Goal: Transaction & Acquisition: Purchase product/service

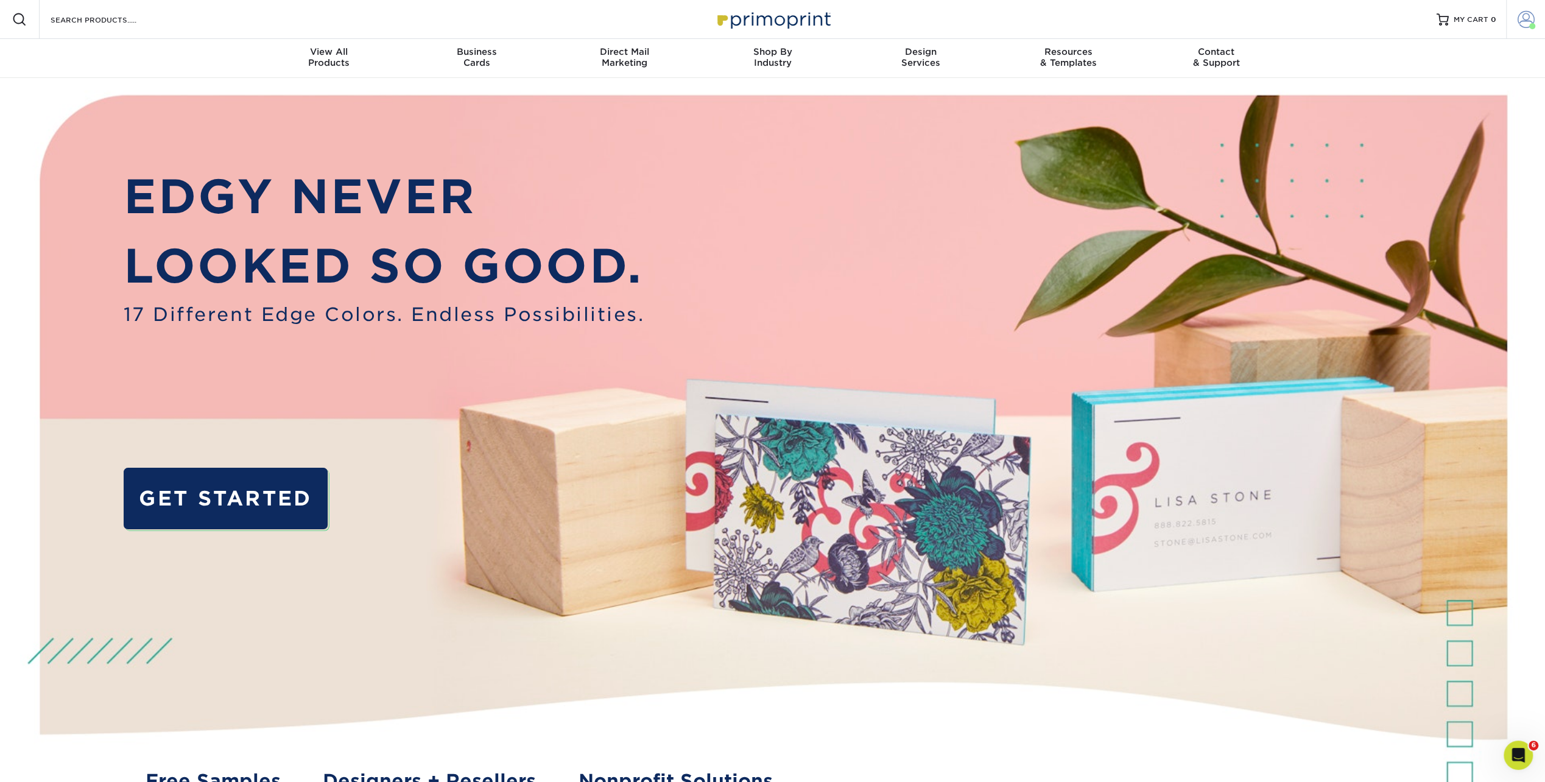
click at [1516, 19] on link "Account" at bounding box center [1525, 19] width 39 height 39
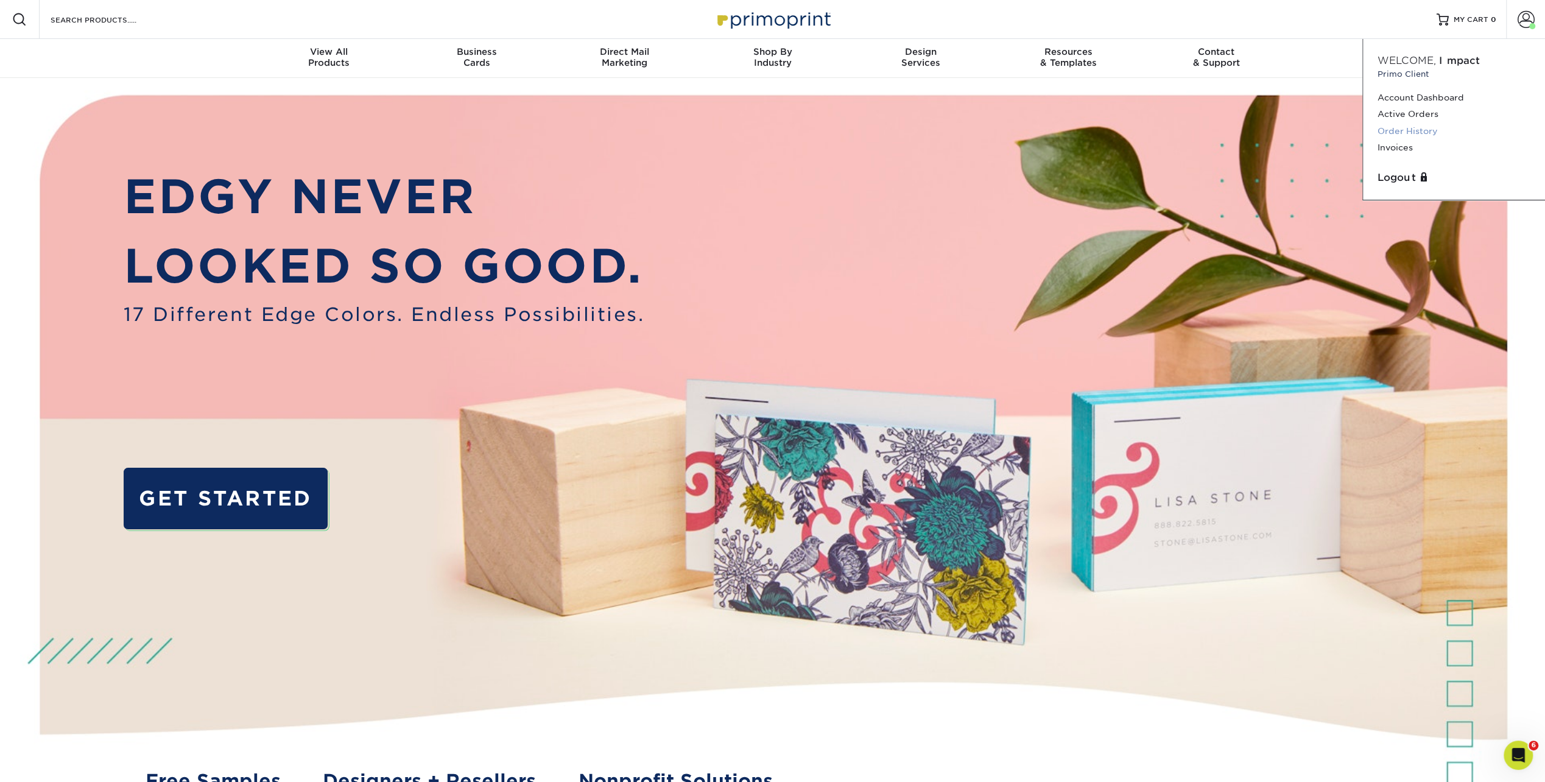
click at [1416, 127] on link "Order History" at bounding box center [1453, 131] width 153 height 16
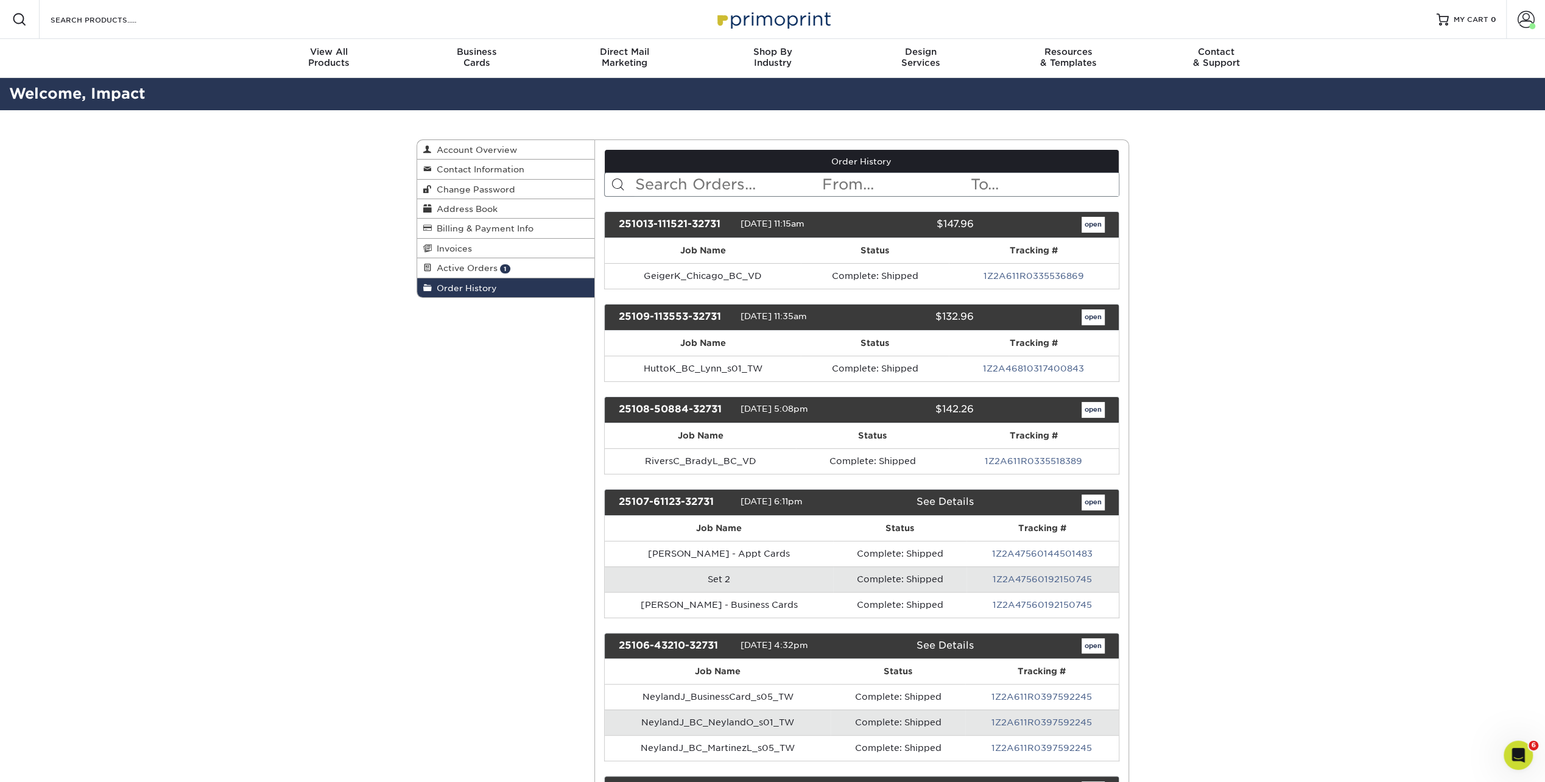
click at [708, 184] on input "text" at bounding box center [727, 184] width 187 height 23
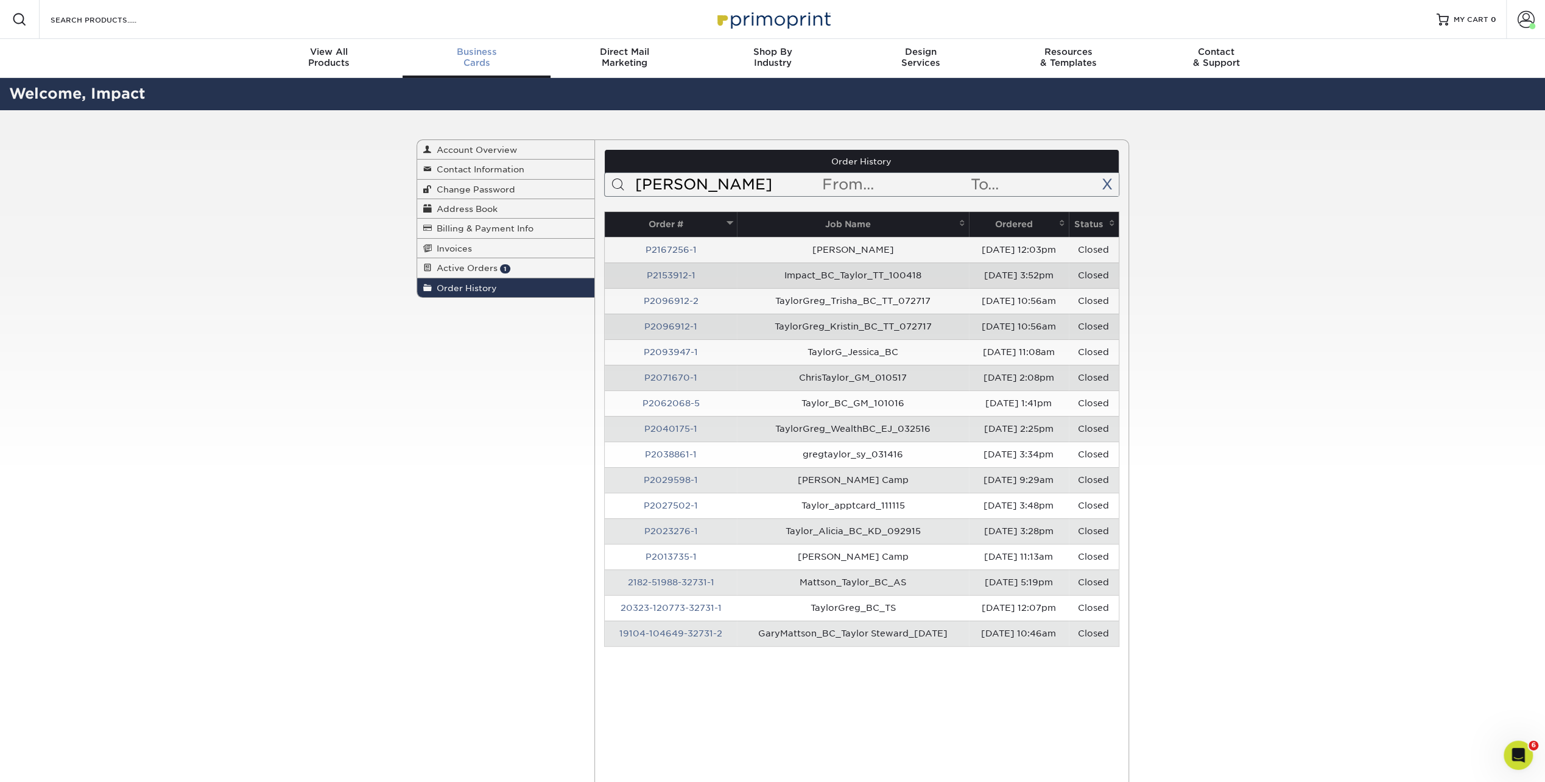
type input "[PERSON_NAME]"
click at [491, 65] on div "Business Cards" at bounding box center [476, 57] width 148 height 22
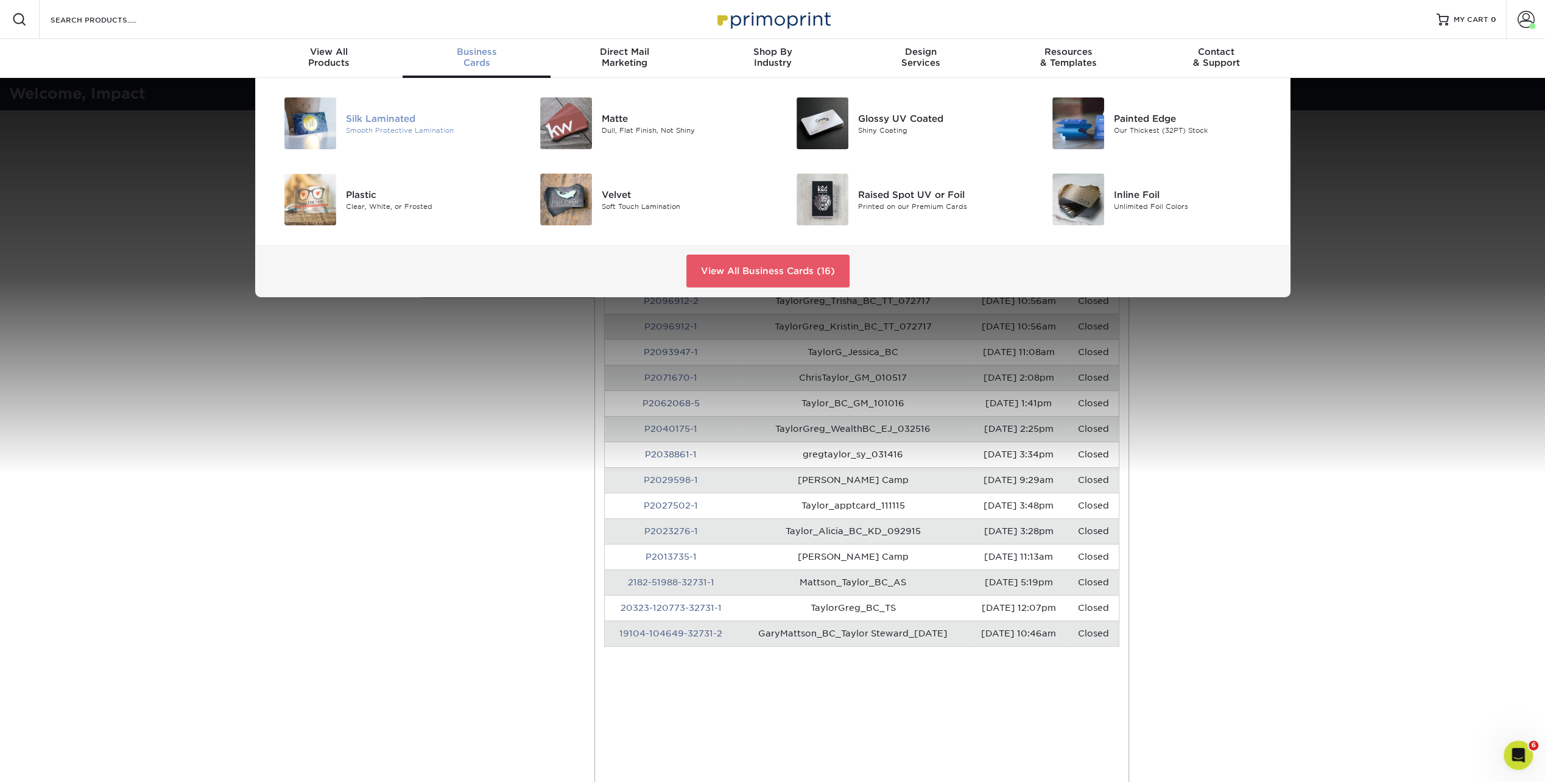
click at [464, 130] on div "Smooth Protective Lamination" at bounding box center [426, 130] width 161 height 10
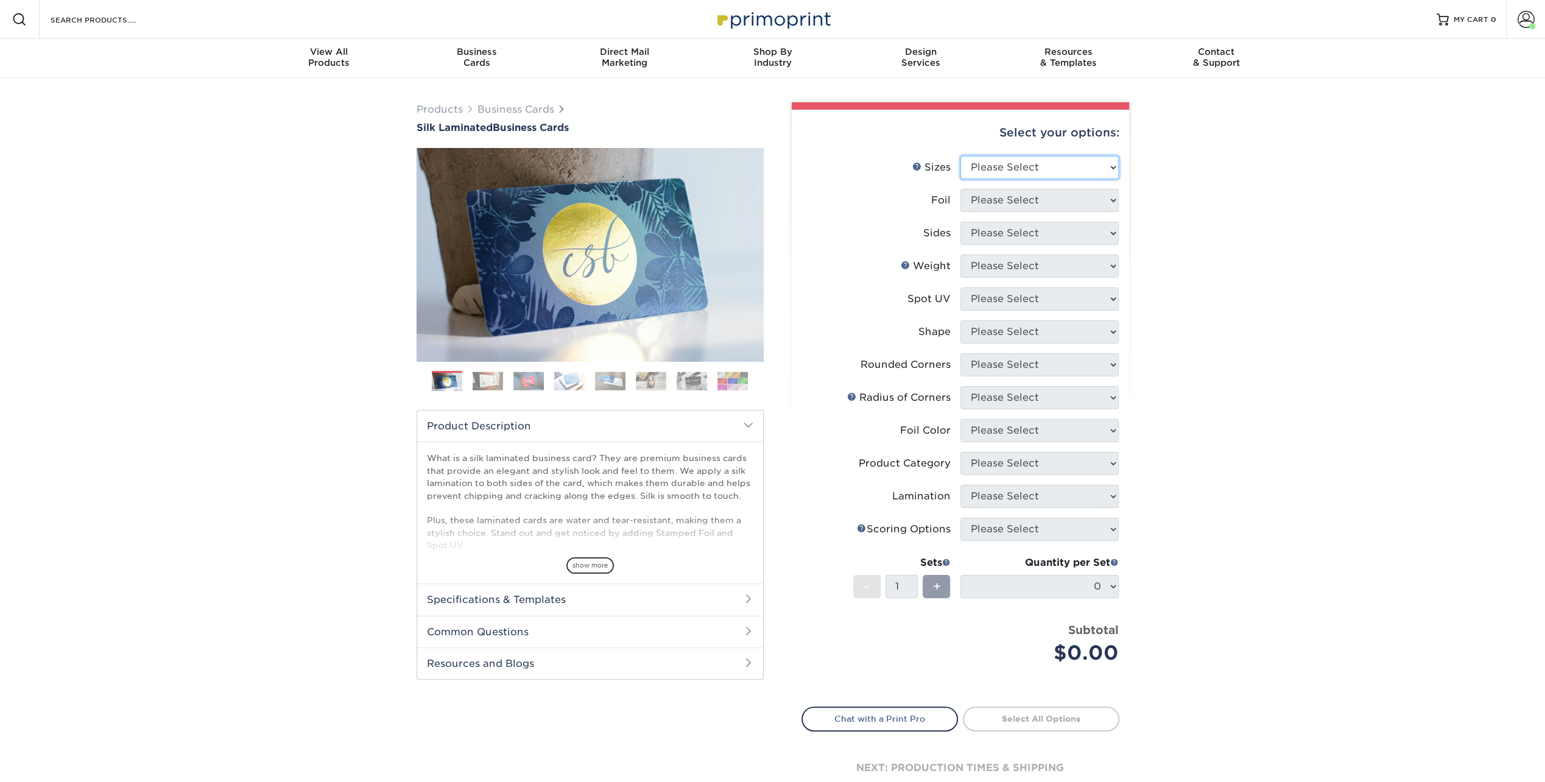
click at [978, 163] on select "Please Select 1.5" x 3.5" - Mini 1.75" x 3.5" - Mini 2" x 2" - Square 2" x 3" -…" at bounding box center [1039, 167] width 158 height 23
select select "2.00x3.50"
click at [960, 156] on select "Please Select 1.5" x 3.5" - Mini 1.75" x 3.5" - Mini 2" x 2" - Square 2" x 3" -…" at bounding box center [1039, 167] width 158 height 23
click at [1026, 205] on select "Please Select Yes No" at bounding box center [1039, 200] width 158 height 23
select select "0"
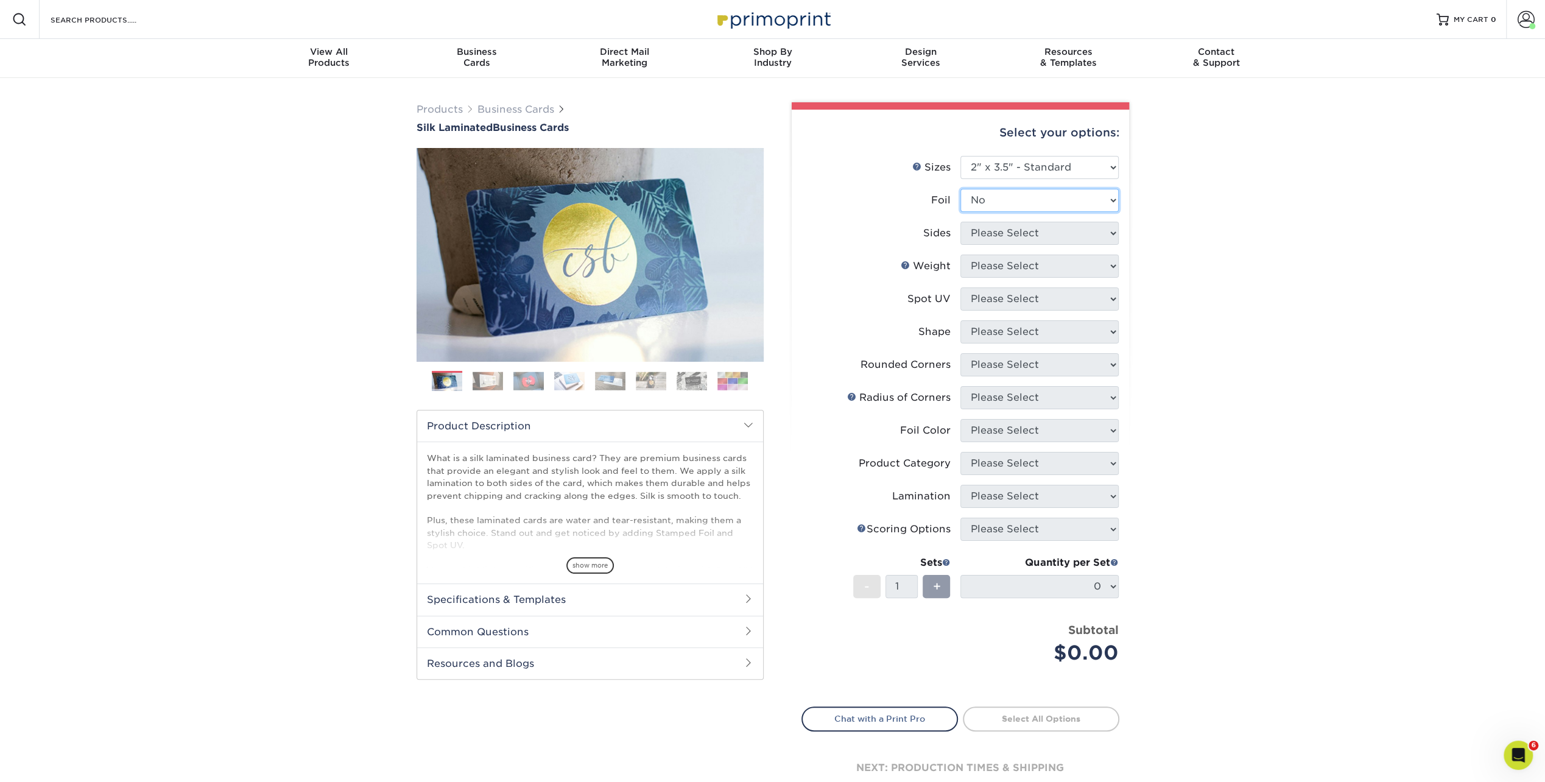
click at [960, 189] on select "Please Select Yes No" at bounding box center [1039, 200] width 158 height 23
click at [1028, 234] on select "Please Select Print Both Sides Print Front Only" at bounding box center [1039, 233] width 158 height 23
select select "13abbda7-1d64-4f25-8bb2-c179b224825d"
click at [960, 222] on select "Please Select Print Both Sides Print Front Only" at bounding box center [1039, 233] width 158 height 23
click at [1017, 261] on select "Please Select 16PT" at bounding box center [1039, 266] width 158 height 23
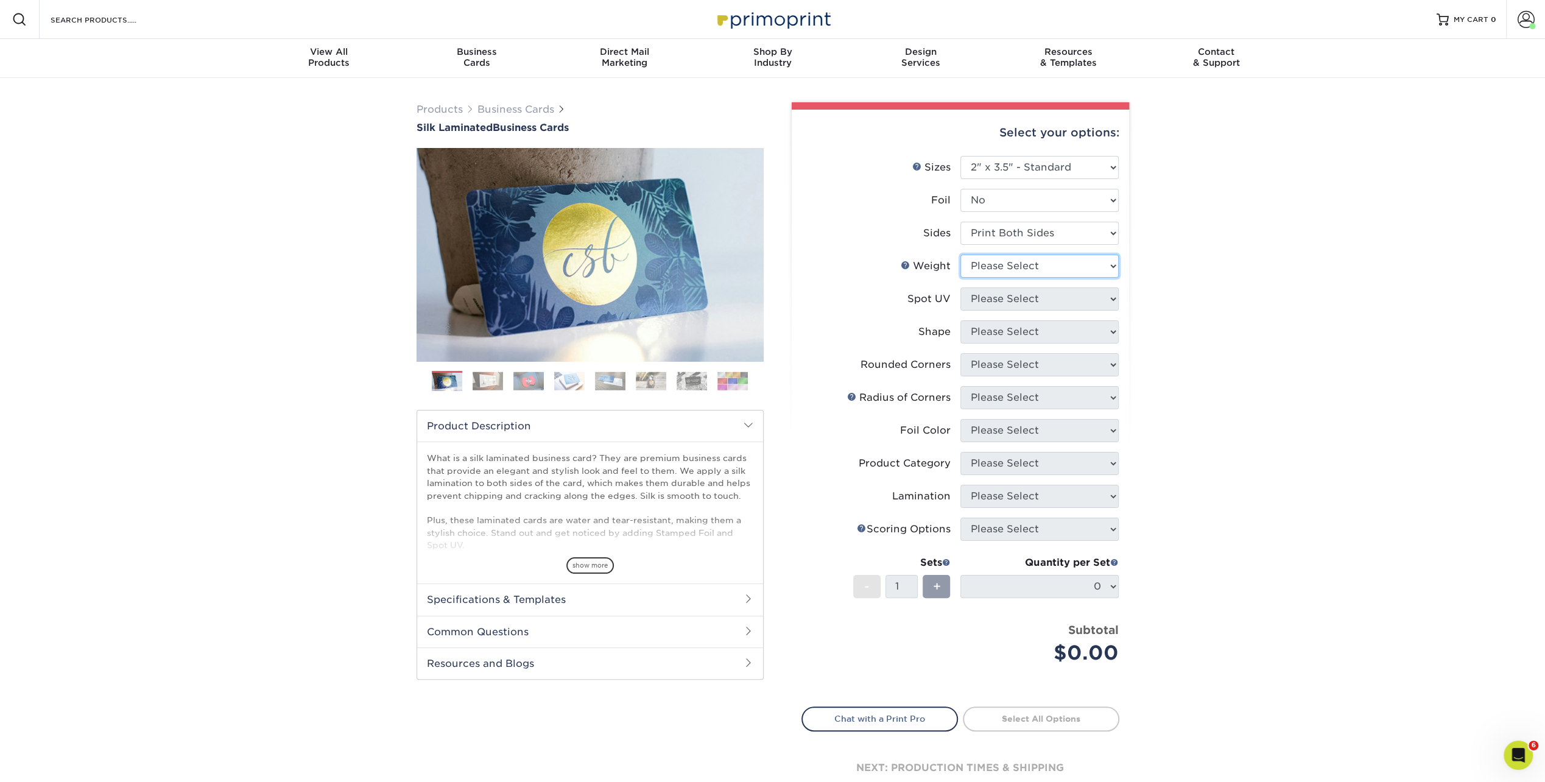
select select "16PT"
click at [960, 255] on select "Please Select 16PT" at bounding box center [1039, 266] width 158 height 23
click at [1008, 300] on select "Please Select No Spot UV Front and Back (Both Sides) Front Only Back Only" at bounding box center [1039, 298] width 158 height 23
select select "0"
click at [960, 287] on select "Please Select No Spot UV Front and Back (Both Sides) Front Only Back Only" at bounding box center [1039, 298] width 158 height 23
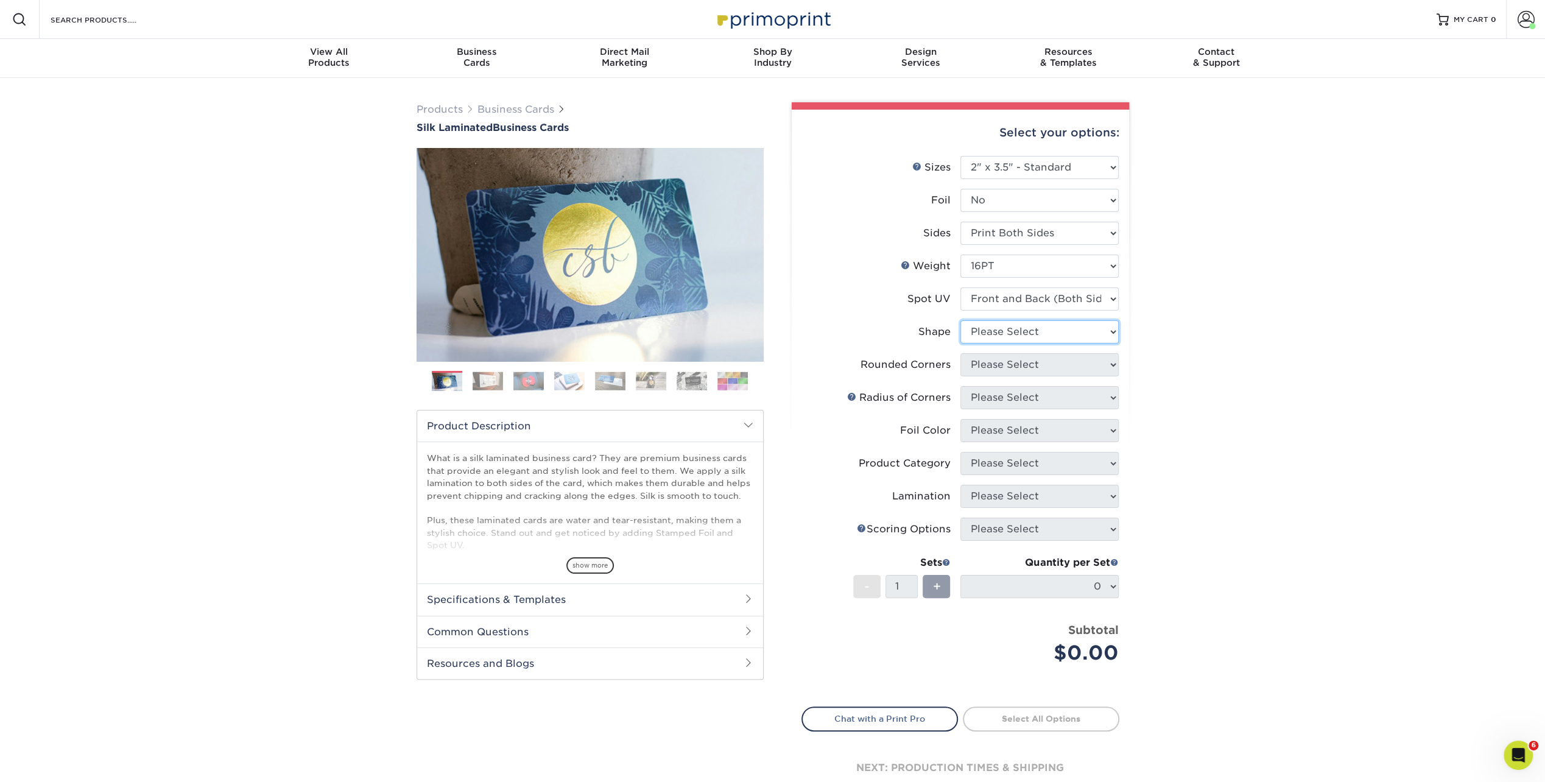
click at [999, 336] on select "Please Select Standard" at bounding box center [1039, 331] width 158 height 23
select select "standard"
click at [960, 320] on select "Please Select Standard" at bounding box center [1039, 331] width 158 height 23
click at [1000, 364] on select "Please Select Yes - Round 2 Corners Yes - Round 4 Corners No" at bounding box center [1039, 364] width 158 height 23
select select "0"
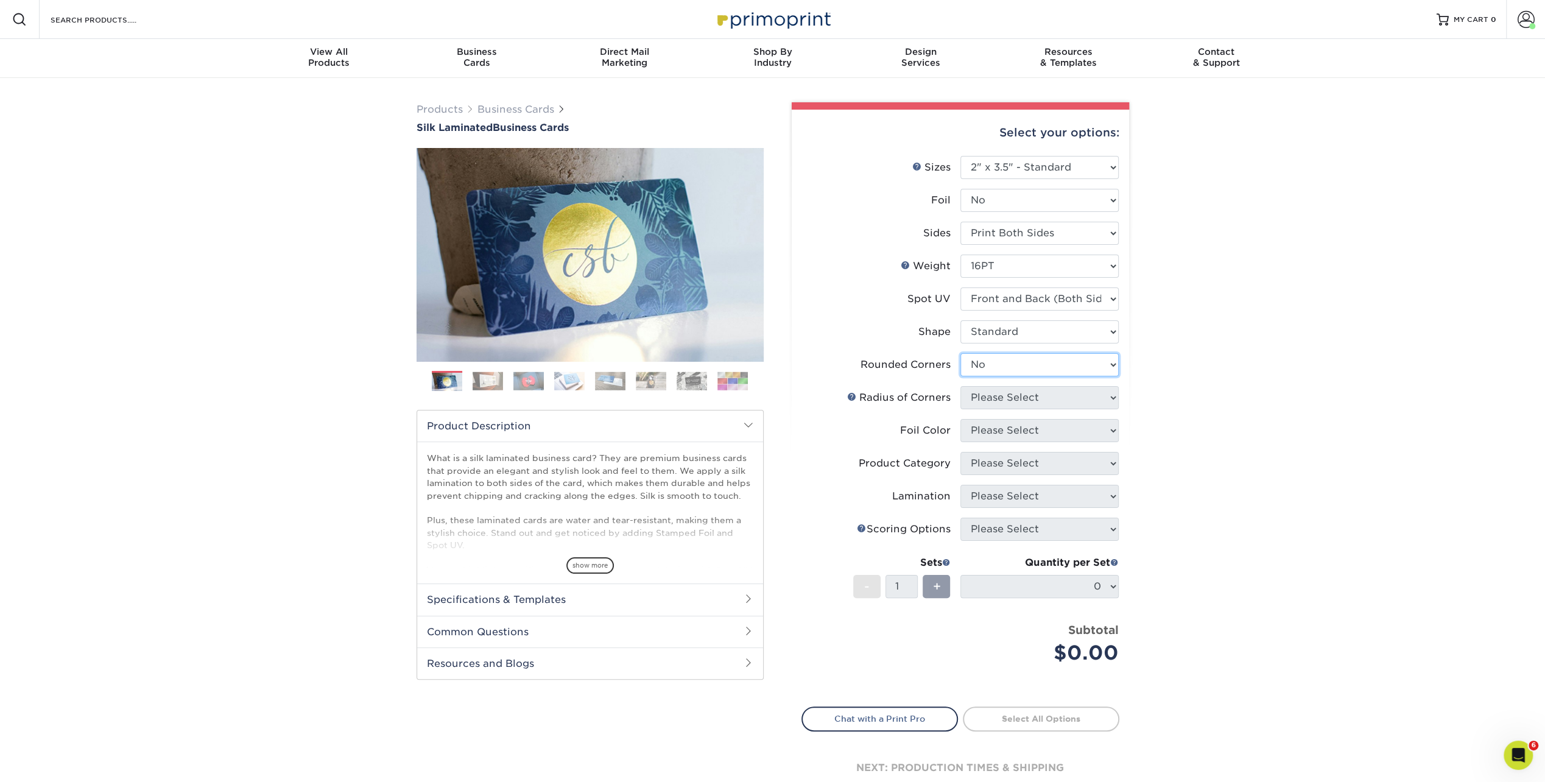
click at [960, 353] on select "Please Select Yes - Round 2 Corners Yes - Round 4 Corners No" at bounding box center [1039, 364] width 158 height 23
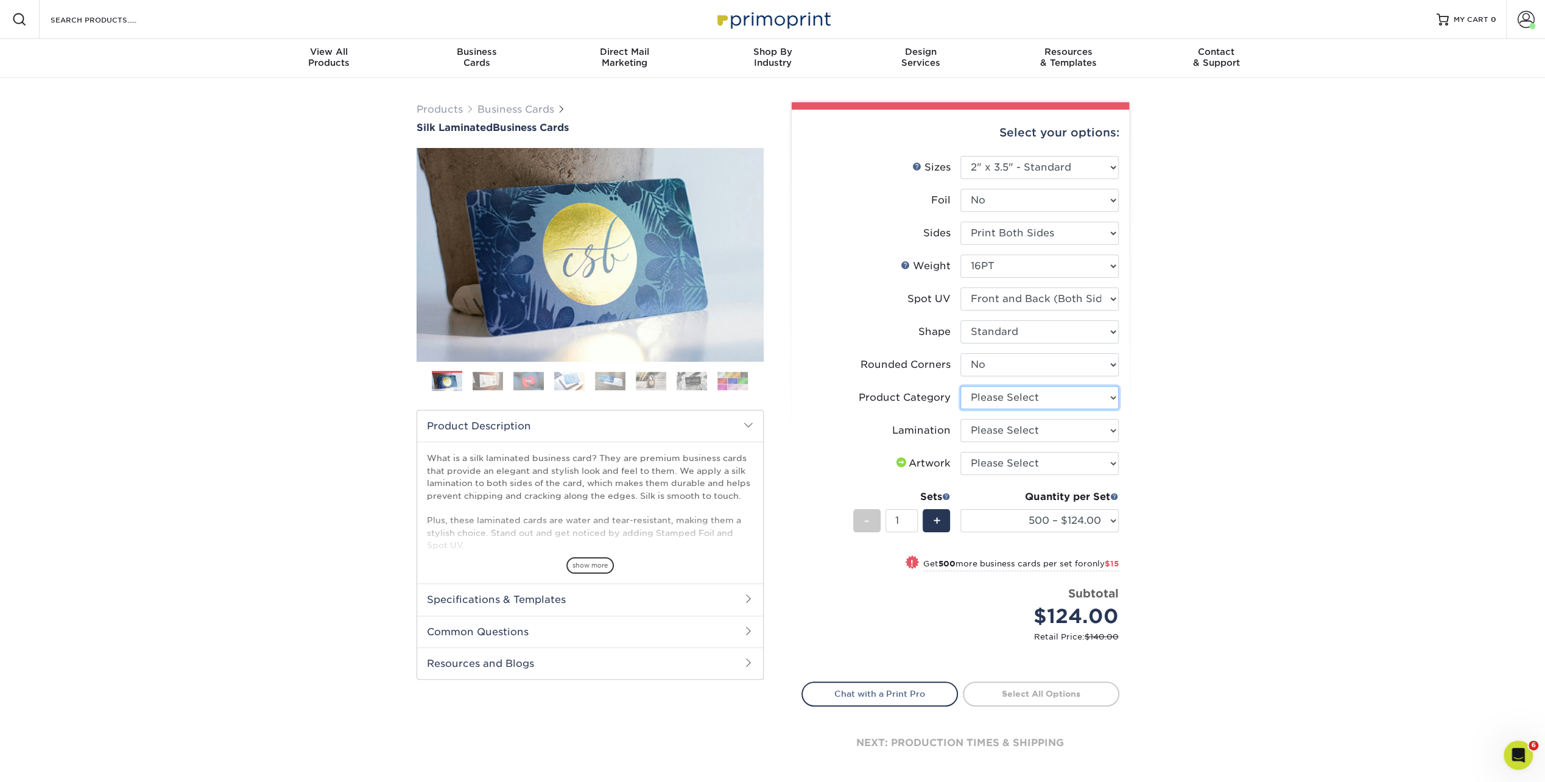
click at [1028, 399] on select "Please Select Business Cards" at bounding box center [1039, 397] width 158 height 23
select select "3b5148f1-0588-4f88-a218-97bcfdce65c1"
click at [960, 386] on select "Please Select Business Cards" at bounding box center [1039, 397] width 158 height 23
click at [1013, 433] on select "Please Select Silk" at bounding box center [1039, 430] width 158 height 23
select select "ccacb42f-45f7-42d3-bbd3-7c8421cf37f0"
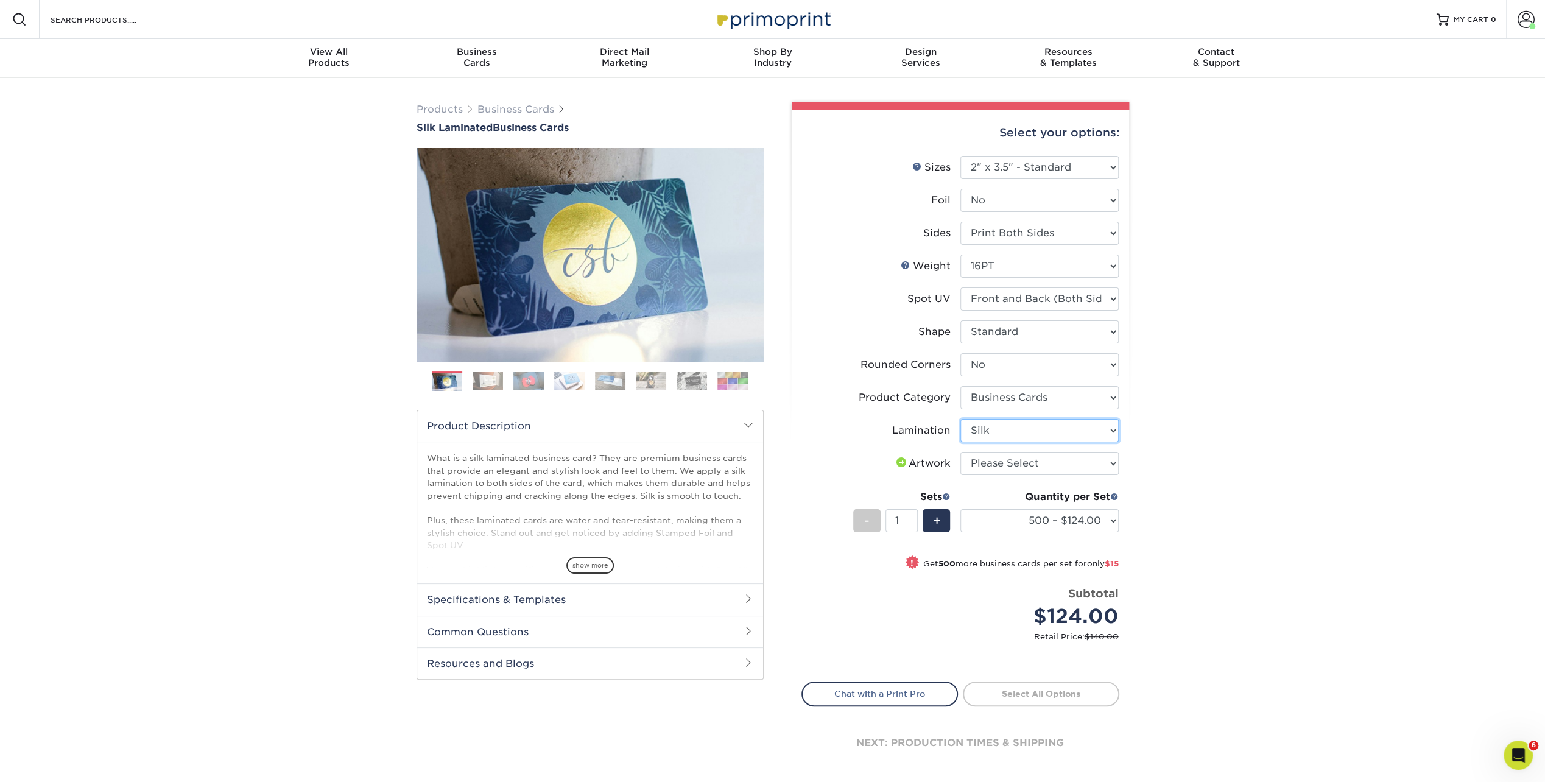
click at [960, 419] on select "Please Select Silk" at bounding box center [1039, 430] width 158 height 23
click at [1014, 461] on select "Please Select I will upload files I need a design - $100" at bounding box center [1039, 463] width 158 height 23
select select "upload"
click at [960, 452] on select "Please Select I will upload files I need a design - $100" at bounding box center [1039, 463] width 158 height 23
click at [1085, 518] on select "500 – $124.00 1000 – $139.00 2500 – $341.00 5000 – $571.00 10000 – $1028.00" at bounding box center [1039, 520] width 158 height 23
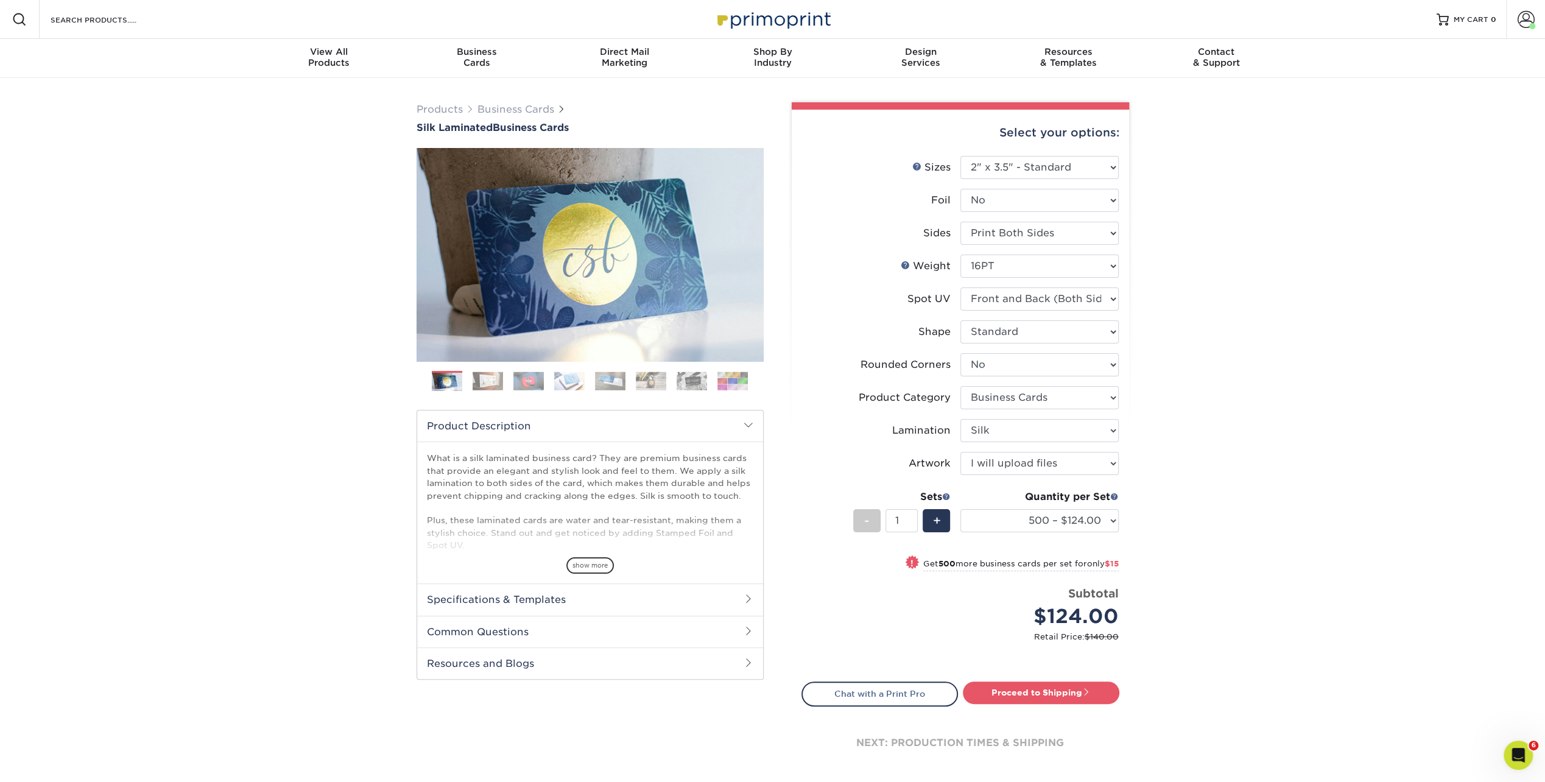
click at [1347, 622] on div "Products Business Cards Silk Laminated Business Cards Previous Next" at bounding box center [772, 450] width 1545 height 745
click at [1001, 192] on select "Please Select Yes No" at bounding box center [1039, 200] width 158 height 23
click at [960, 189] on select "Please Select Yes No" at bounding box center [1039, 200] width 158 height 23
click at [1006, 236] on select "Please Select Print Both Sides Print Front Only" at bounding box center [1039, 233] width 158 height 23
click at [1321, 241] on div "Products Business Cards Silk Laminated Business Cards Previous Next" at bounding box center [772, 450] width 1545 height 745
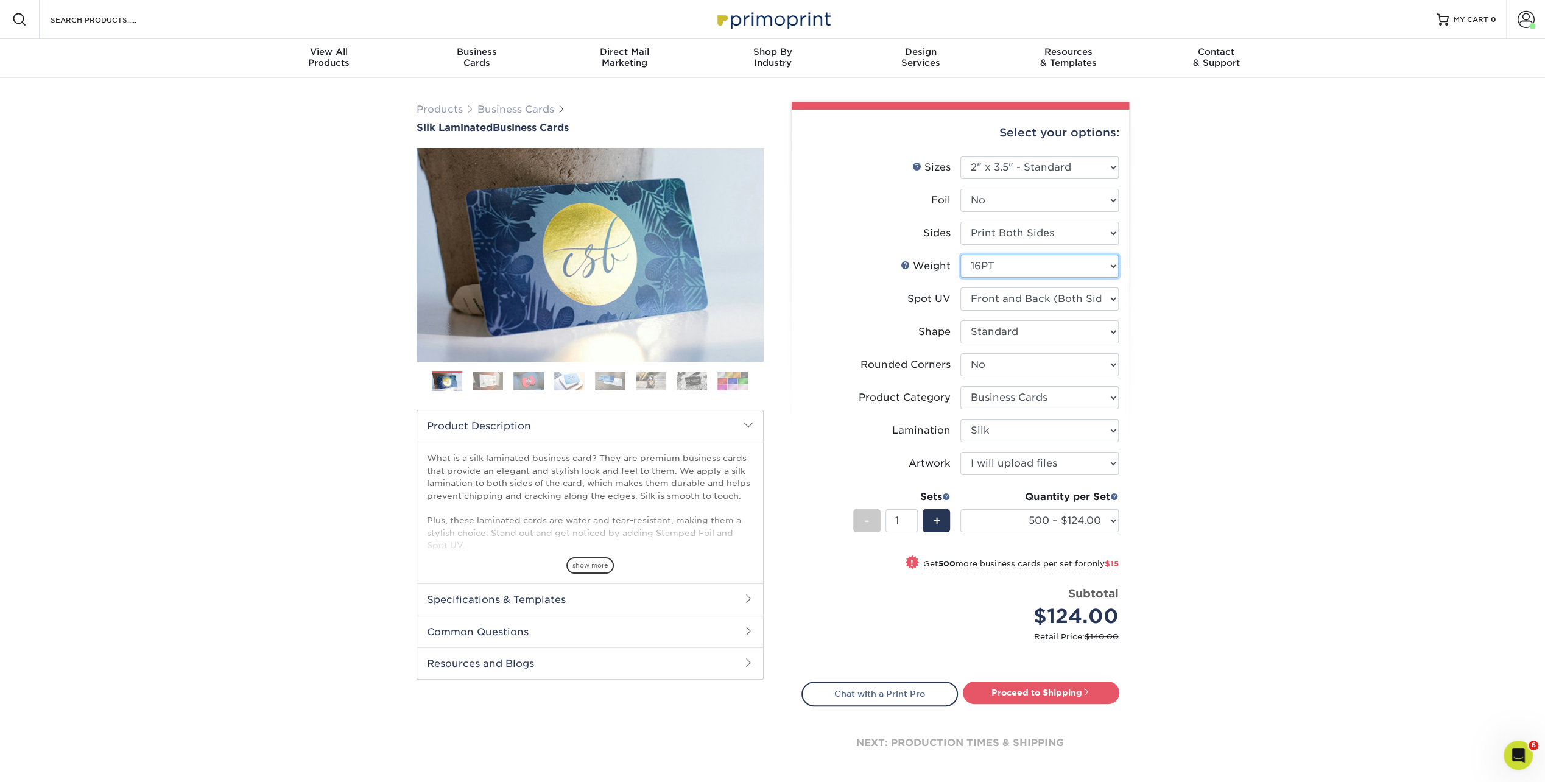
click at [1083, 267] on select "Please Select 16PT" at bounding box center [1039, 266] width 158 height 23
click at [1075, 270] on select "Please Select 16PT" at bounding box center [1039, 266] width 158 height 23
click at [1031, 299] on select "Please Select No Spot UV Front and Back (Both Sides) Front Only Back Only" at bounding box center [1039, 298] width 158 height 23
select select "3"
click at [960, 287] on select "Please Select No Spot UV Front and Back (Both Sides) Front Only Back Only" at bounding box center [1039, 298] width 158 height 23
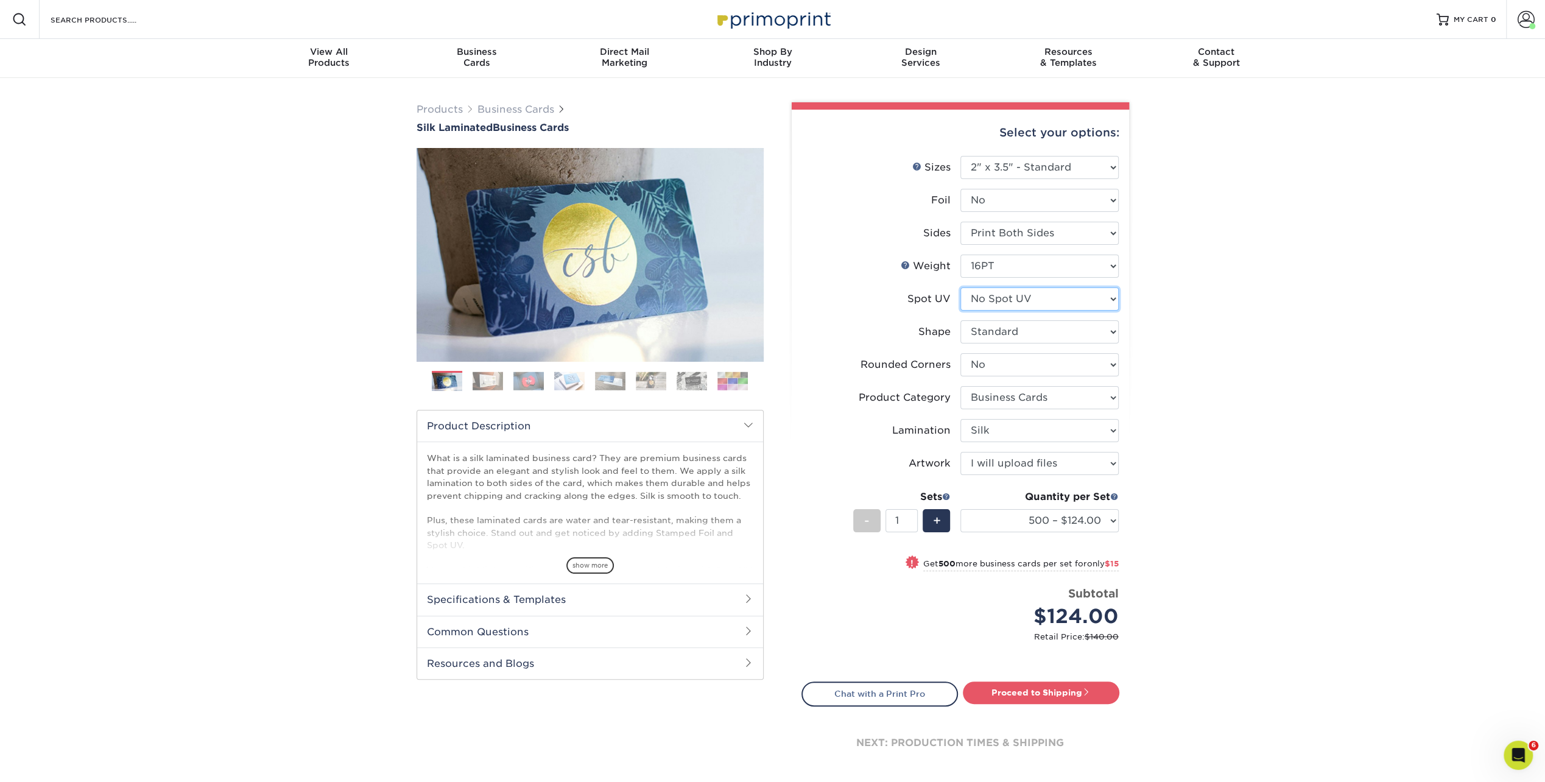
select select "-1"
select select
select select "-1"
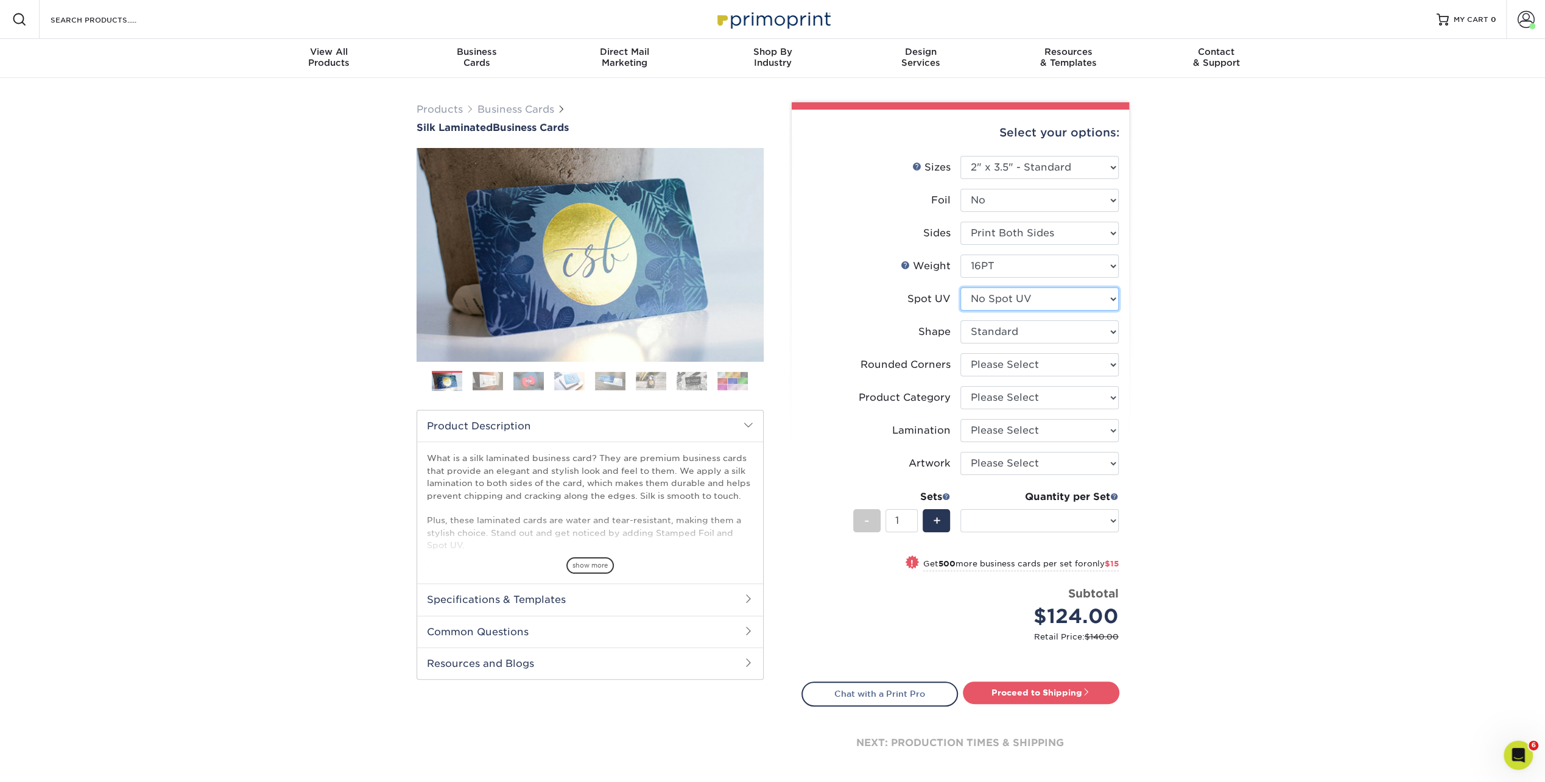
select select "-1"
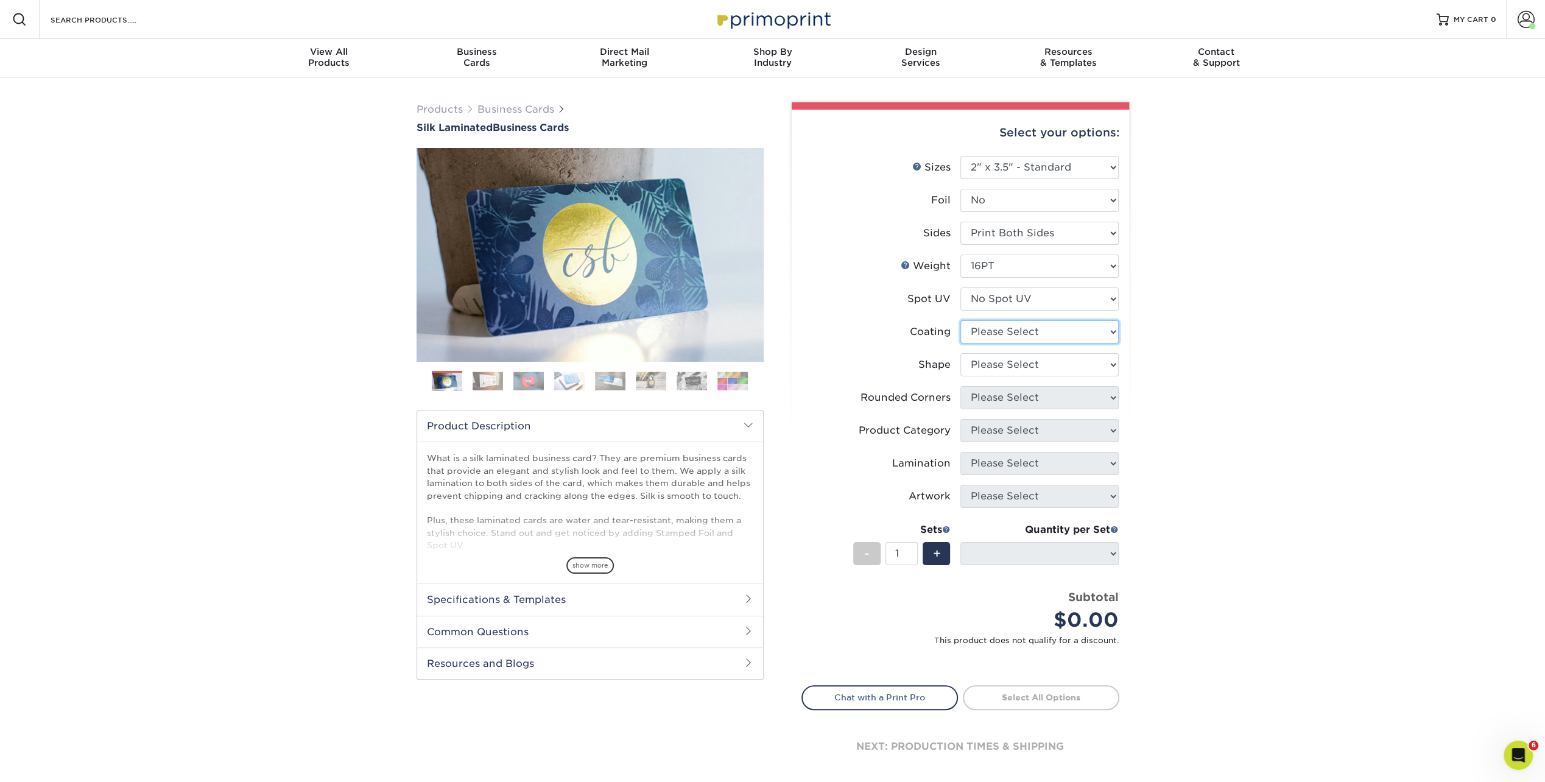
click at [1017, 329] on select at bounding box center [1039, 331] width 158 height 23
select select "3e7618de-abca-4bda-9f97-8b9129e913d8"
click at [960, 320] on select at bounding box center [1039, 331] width 158 height 23
select select
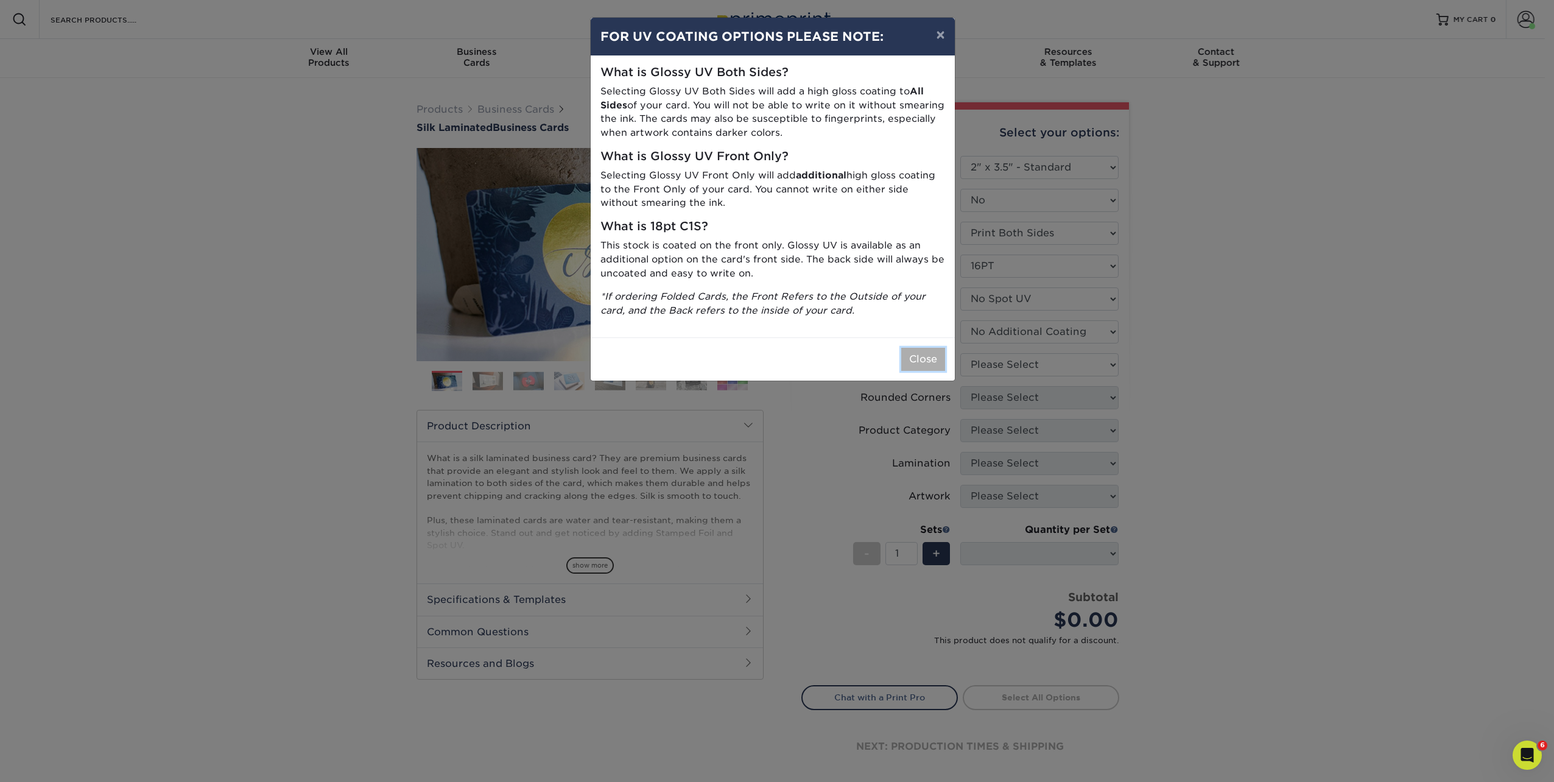
click at [927, 359] on button "Close" at bounding box center [923, 359] width 44 height 23
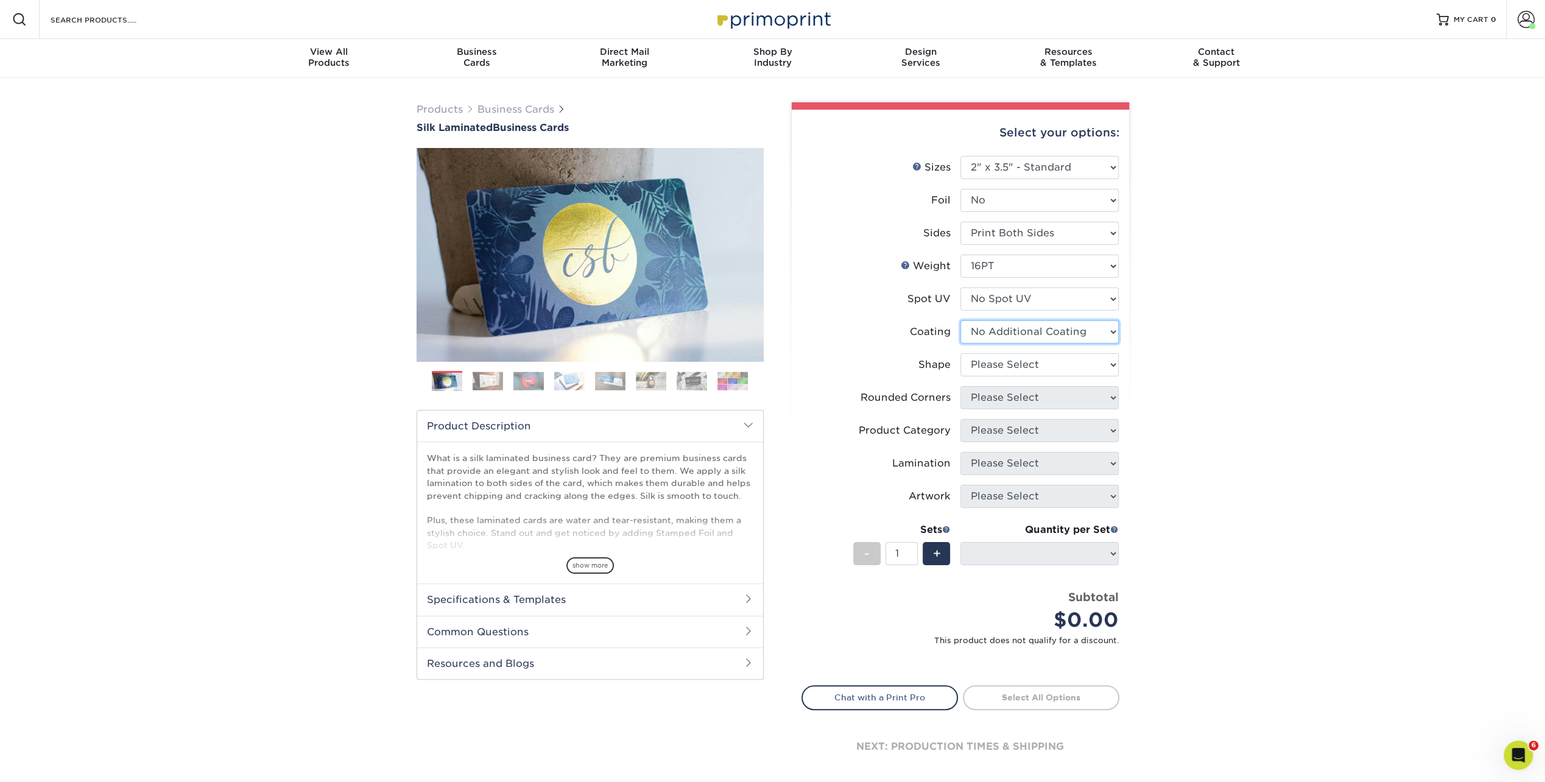
click at [1027, 326] on select at bounding box center [1039, 331] width 158 height 23
click at [1016, 365] on select "Please Select Standard Oval" at bounding box center [1039, 364] width 158 height 23
select select "standard"
click at [960, 353] on select "Please Select Standard Oval" at bounding box center [1039, 364] width 158 height 23
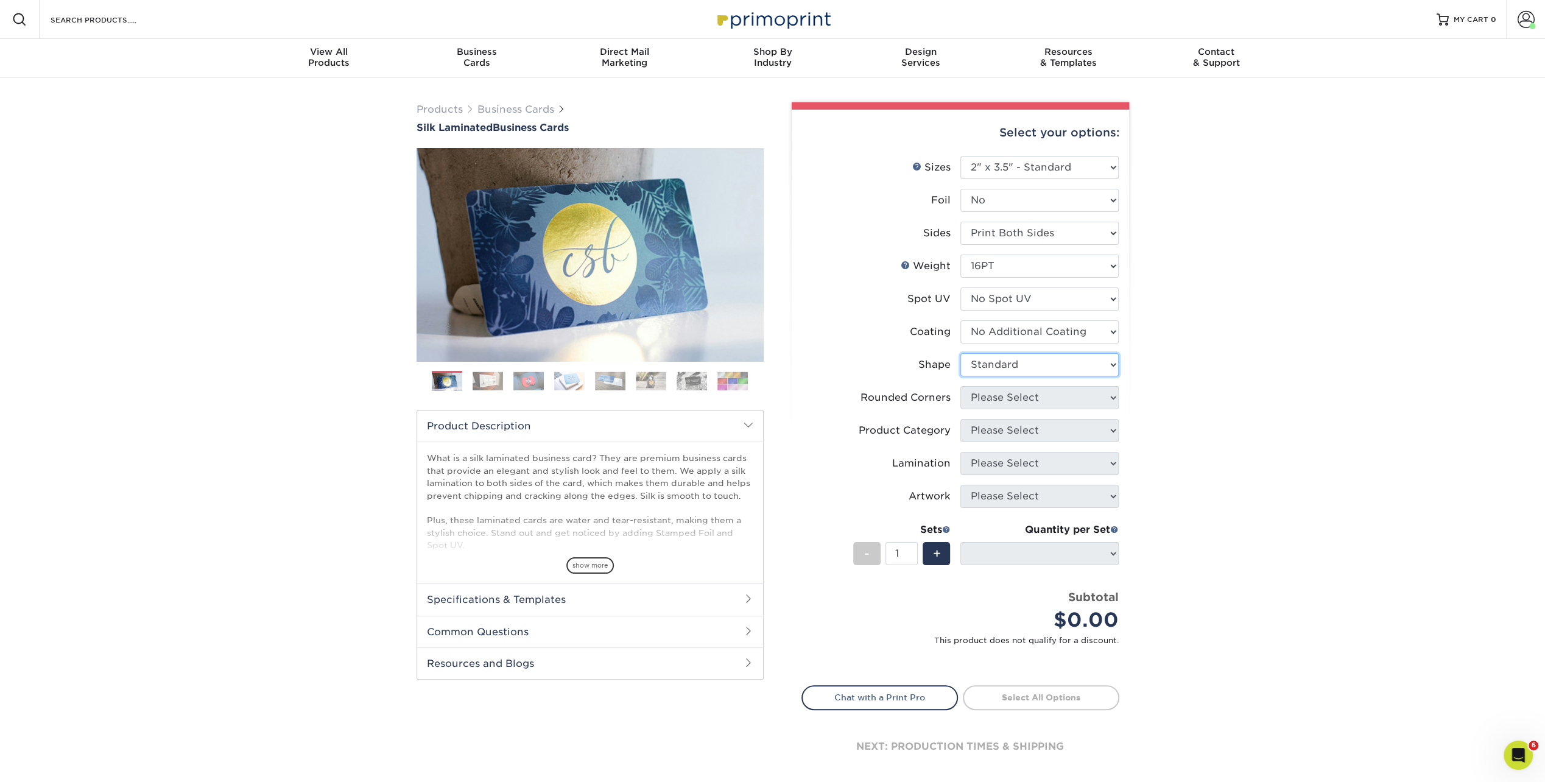
select select
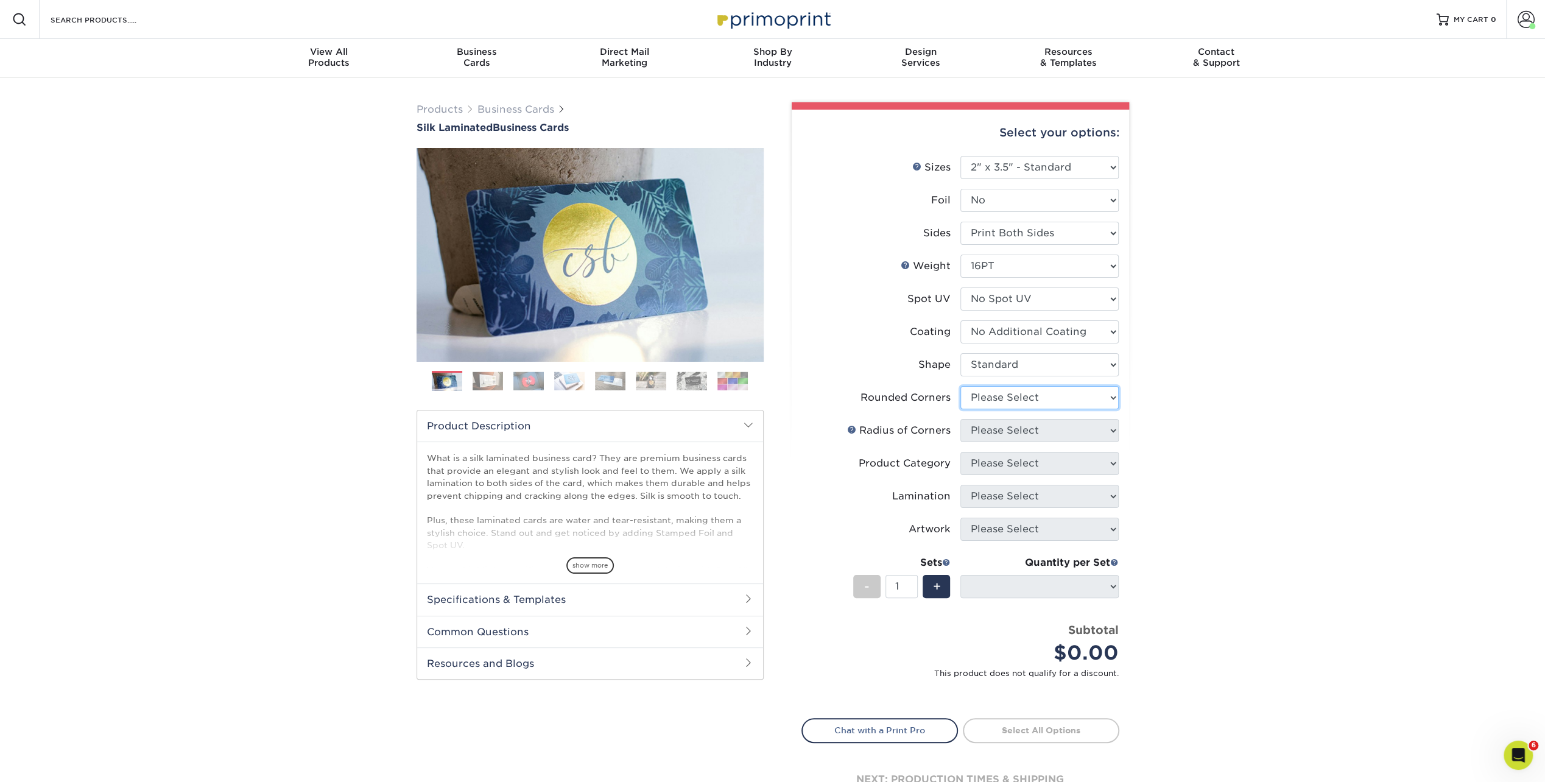
click at [1016, 399] on select "Please Select Yes - Round 2 Corners Yes - Round 4 Corners No" at bounding box center [1039, 397] width 158 height 23
select select "0"
click at [960, 386] on select "Please Select Yes - Round 2 Corners Yes - Round 4 Corners No" at bounding box center [1039, 397] width 158 height 23
select select "-1"
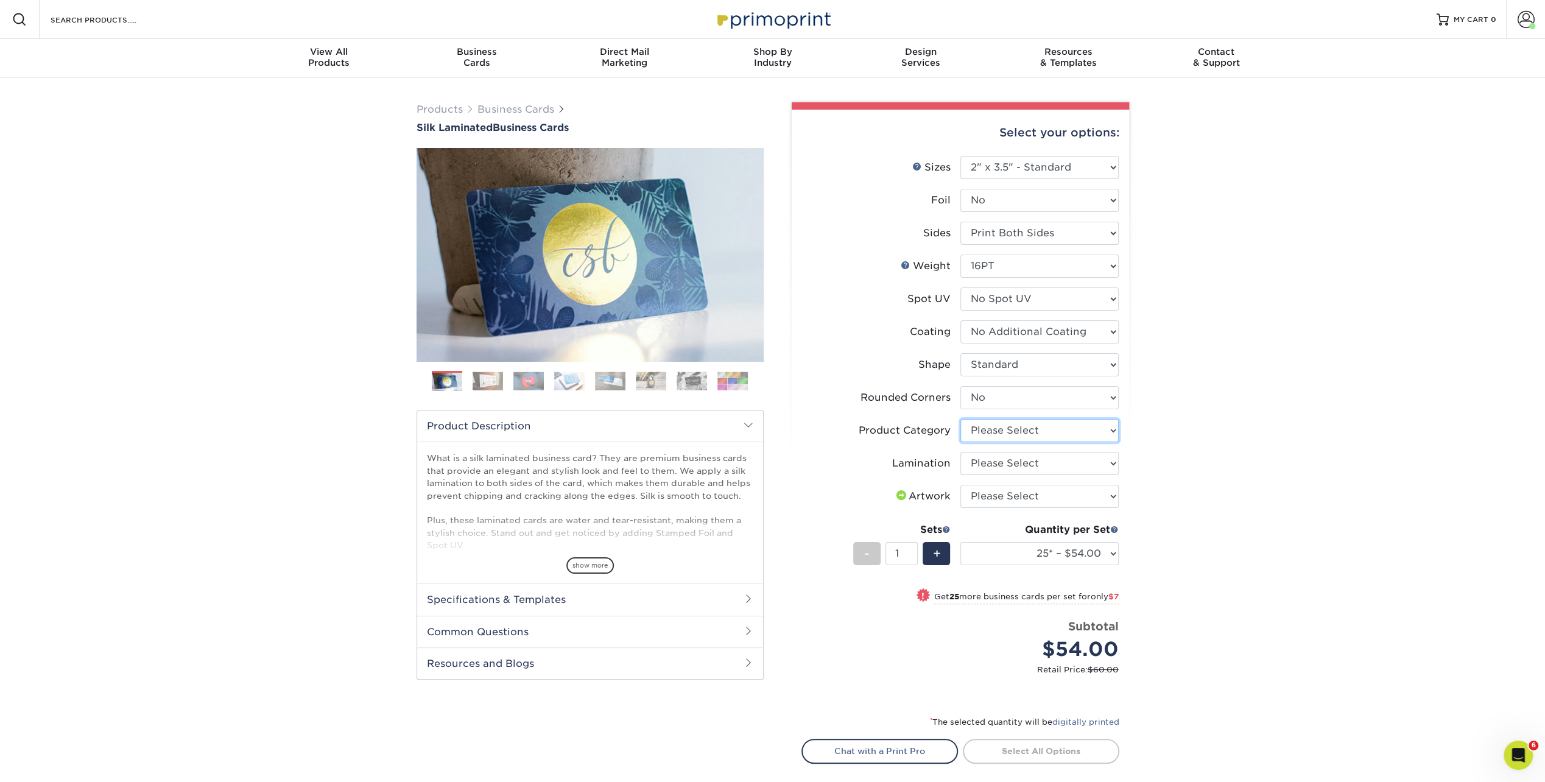
click at [994, 432] on select "Please Select Business Cards" at bounding box center [1039, 430] width 158 height 23
select select "3b5148f1-0588-4f88-a218-97bcfdce65c1"
click at [960, 419] on select "Please Select Business Cards" at bounding box center [1039, 430] width 158 height 23
click at [993, 467] on select "Please Select Silk" at bounding box center [1039, 463] width 158 height 23
select select "ccacb42f-45f7-42d3-bbd3-7c8421cf37f0"
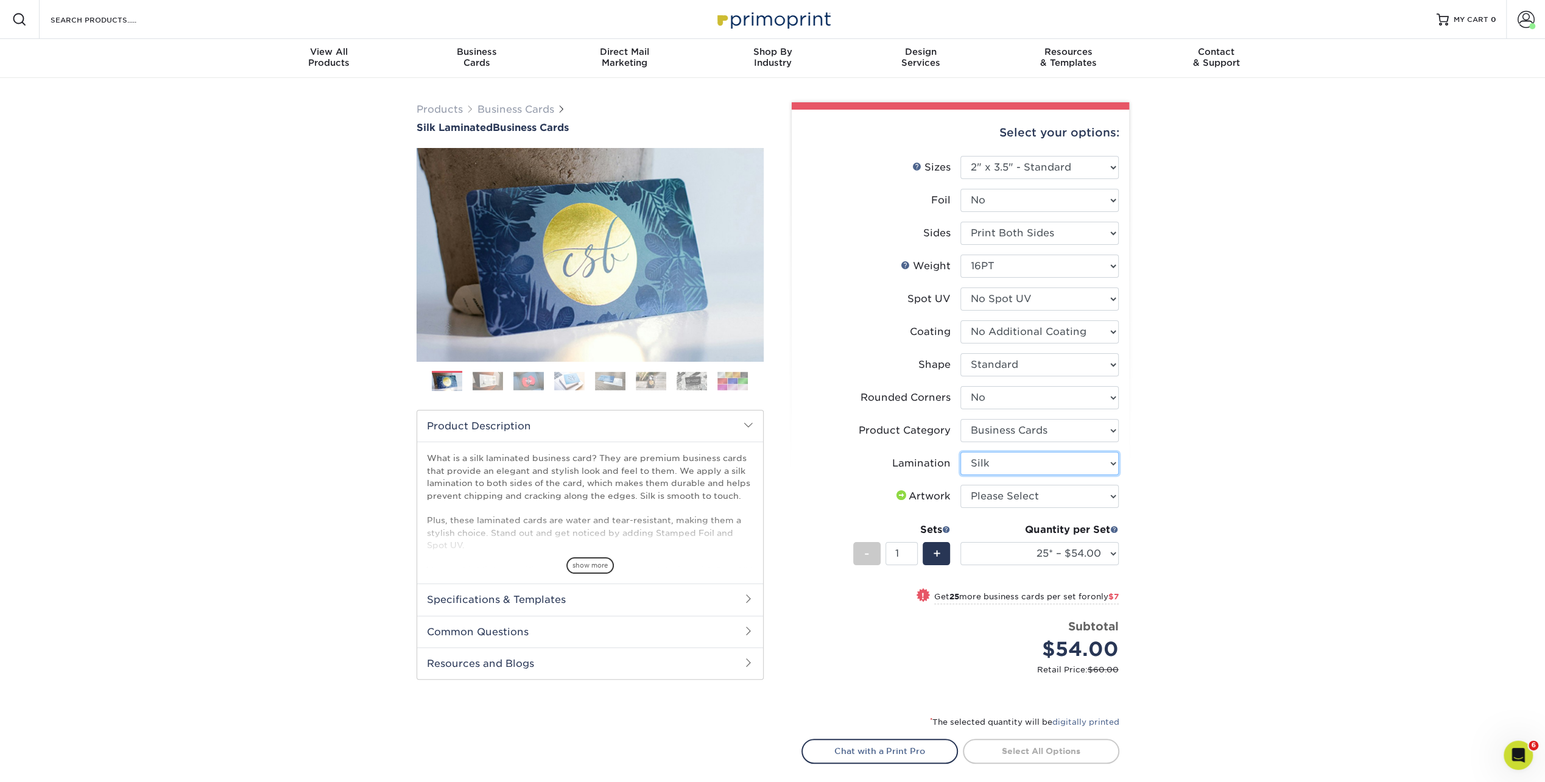
click at [960, 452] on select "Please Select Silk" at bounding box center [1039, 463] width 158 height 23
click at [1013, 491] on select "Please Select I will upload files I need a design - $100" at bounding box center [1039, 496] width 158 height 23
select select "upload"
click at [960, 485] on select "Please Select I will upload files I need a design - $100" at bounding box center [1039, 496] width 158 height 23
click at [1086, 546] on select "25* – $54.00 50* – $61.00 75* – $68.00 100* – $75.00 250* – $82.00 500 – $86.00…" at bounding box center [1039, 553] width 158 height 23
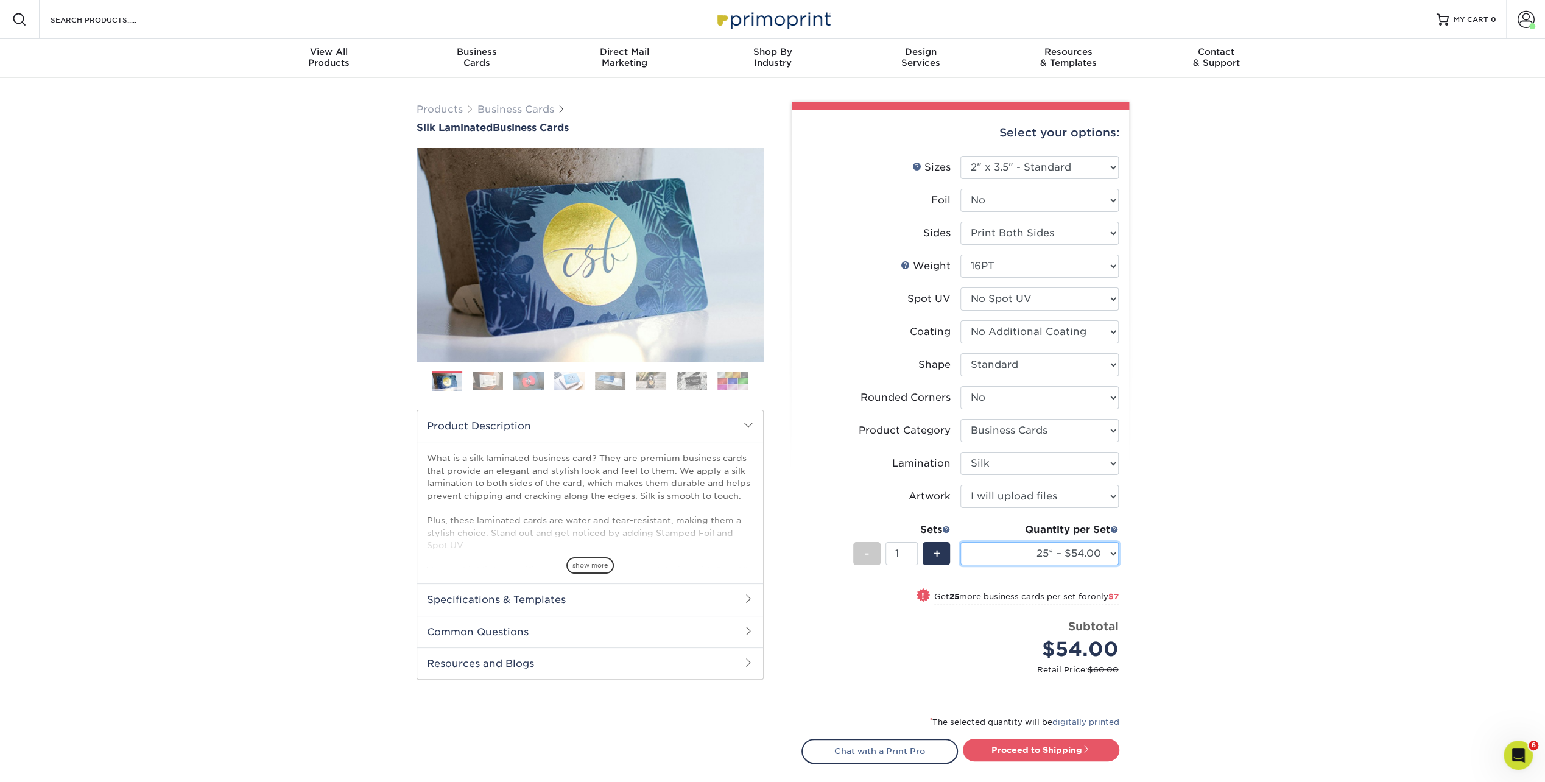
click at [1086, 546] on select "25* – $54.00 50* – $61.00 75* – $68.00 100* – $75.00 250* – $82.00 500 – $86.00…" at bounding box center [1039, 553] width 158 height 23
click at [1041, 553] on select "25* – $54.00 50* – $61.00 75* – $68.00 100* – $75.00 250* – $82.00 500 – $86.00…" at bounding box center [1039, 553] width 158 height 23
